Goal: Task Accomplishment & Management: Manage account settings

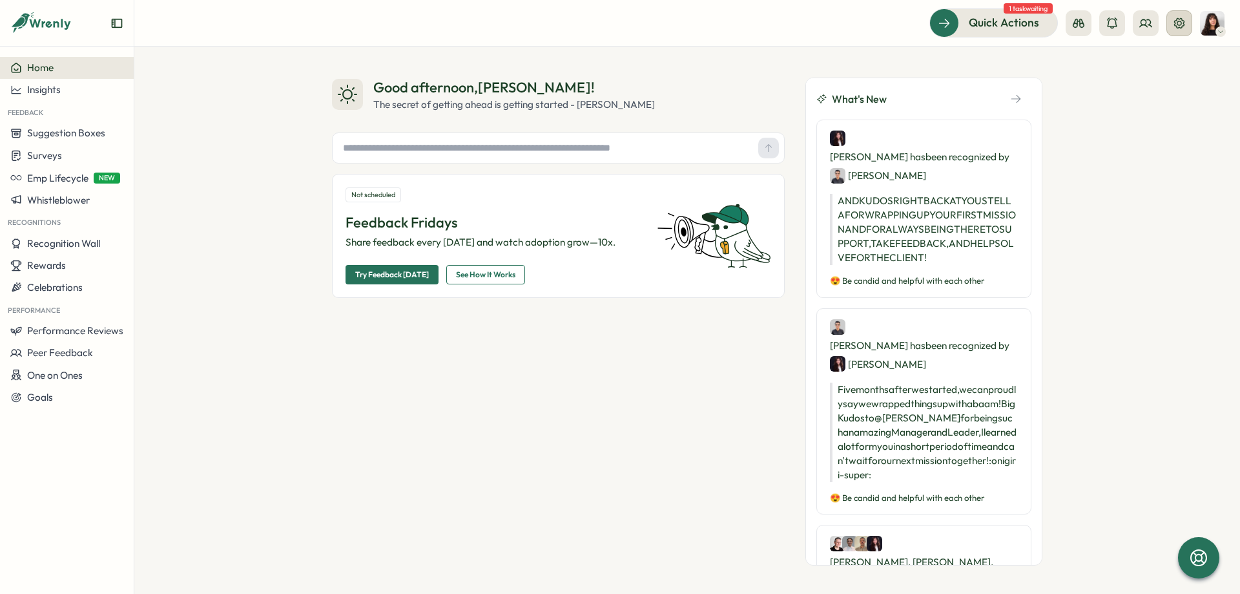
click at [1181, 24] on icon at bounding box center [1179, 23] width 13 height 13
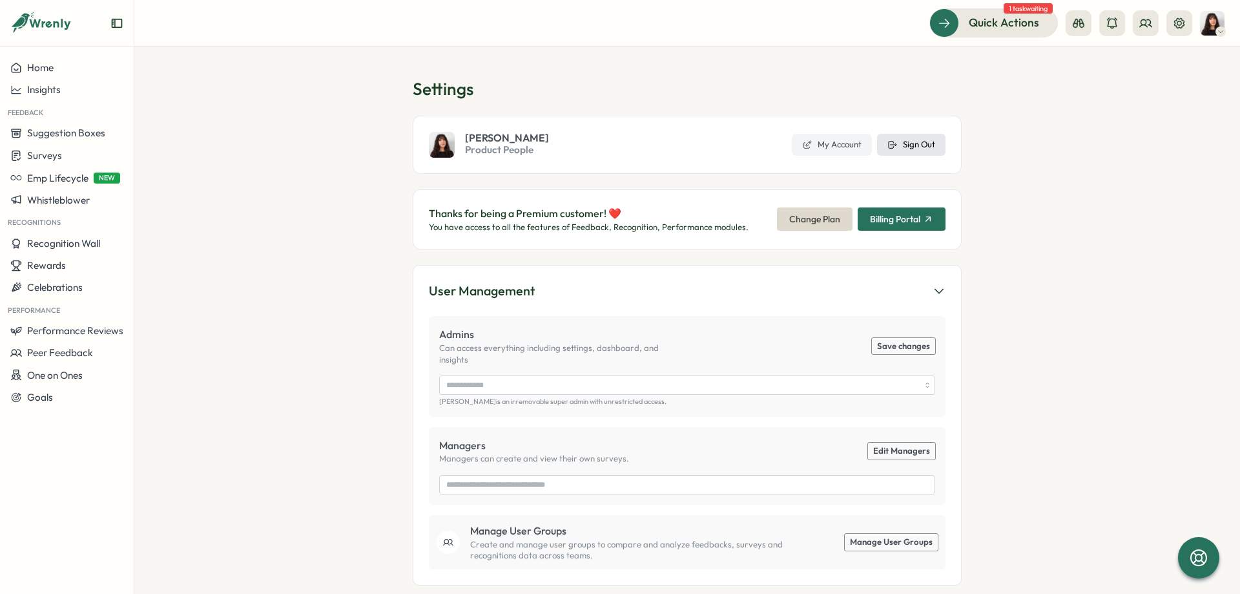
type input "**********"
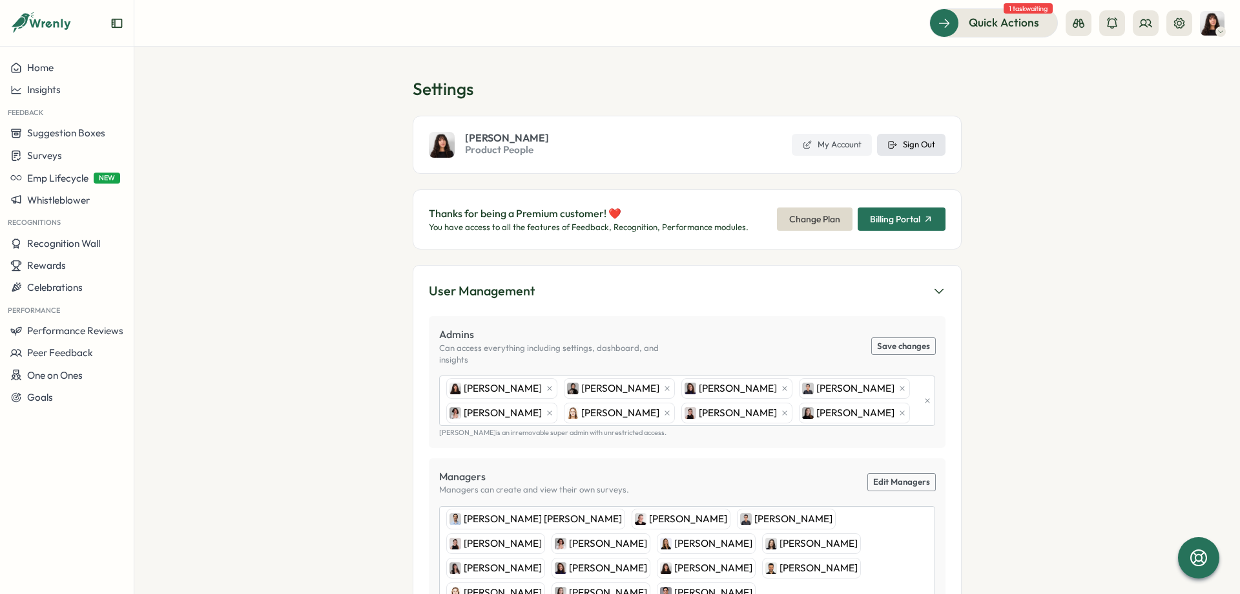
click at [920, 146] on span "Sign Out" at bounding box center [919, 145] width 32 height 12
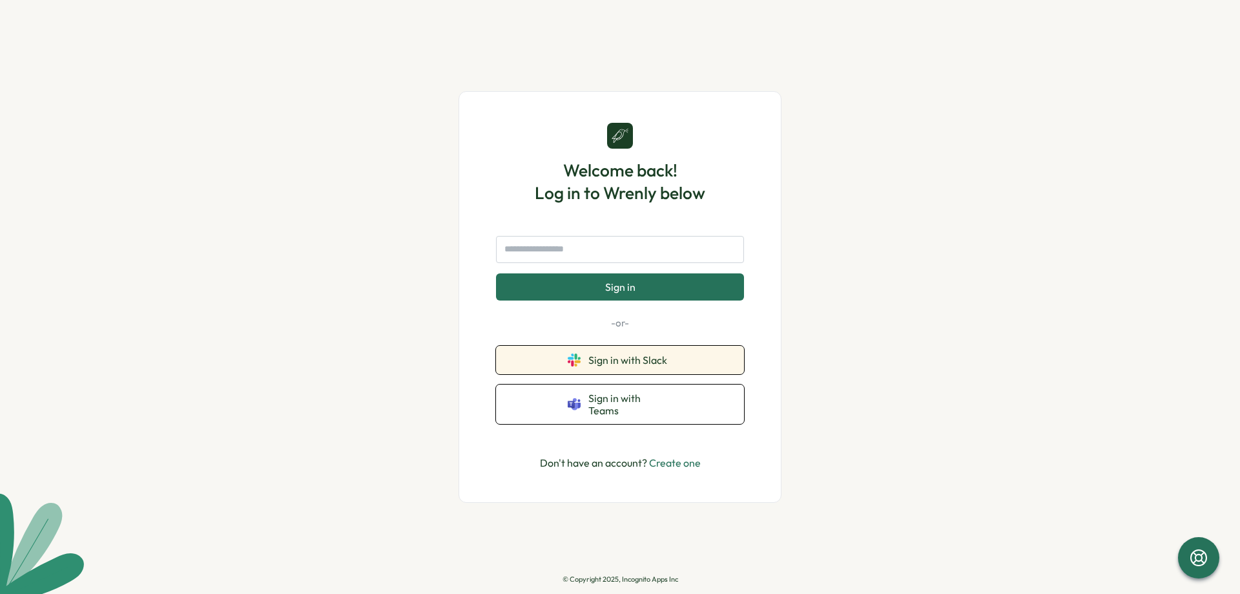
click at [658, 366] on span "Sign in with Slack" at bounding box center [631, 360] width 84 height 12
